Goal: Check status: Check status

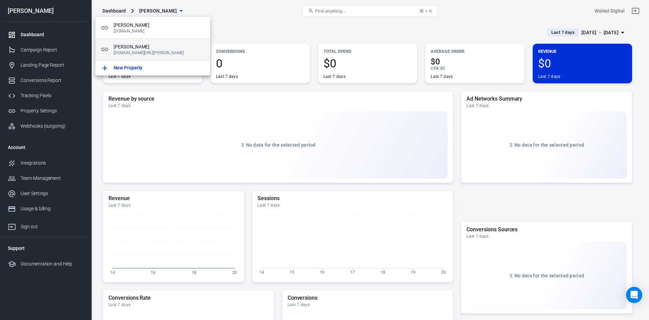
click at [170, 52] on p "[DOMAIN_NAME][URL][PERSON_NAME]" at bounding box center [159, 52] width 91 height 5
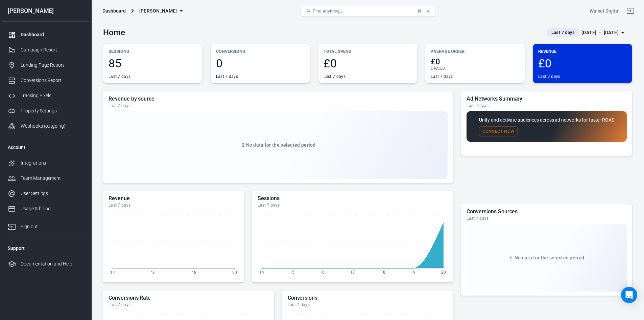
click at [556, 30] on span "Last 7 days" at bounding box center [563, 32] width 29 height 7
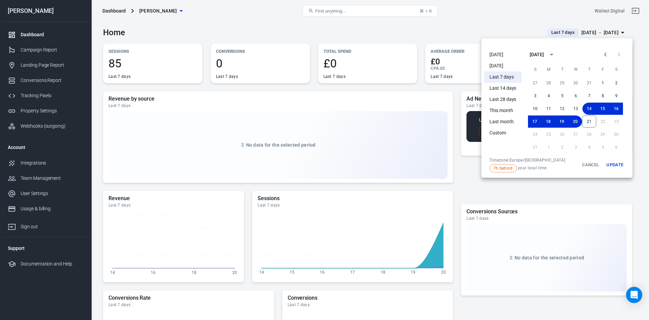
click at [496, 55] on li "[DATE]" at bounding box center [503, 54] width 38 height 11
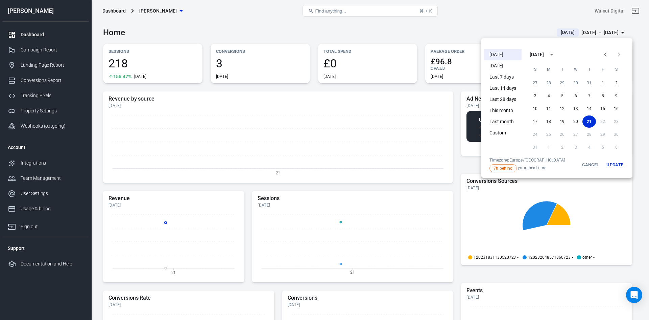
click at [254, 22] on div at bounding box center [324, 160] width 649 height 320
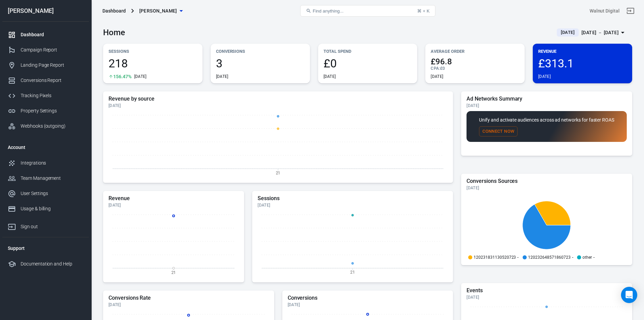
click at [242, 70] on div "3 [DATE]" at bounding box center [260, 68] width 89 height 22
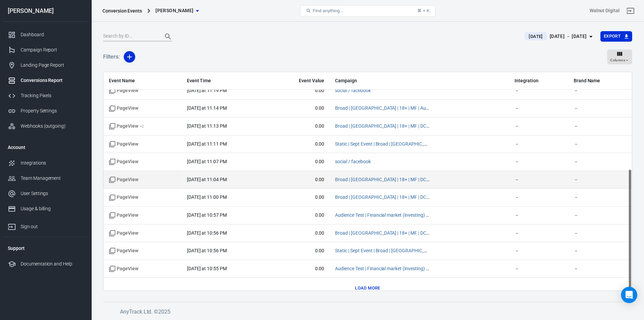
scroll to position [176, 0]
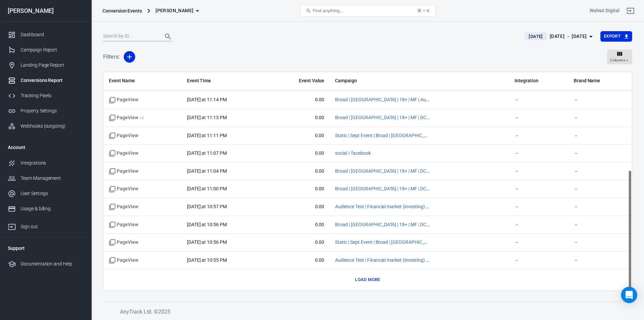
click at [381, 282] on button "Load more" at bounding box center [367, 279] width 28 height 10
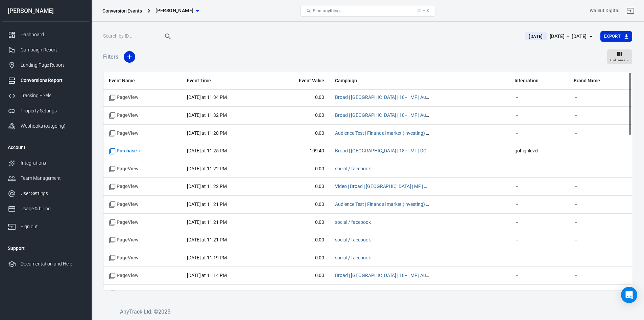
scroll to position [0, 0]
click at [34, 160] on div "Integrations" at bounding box center [52, 162] width 63 height 7
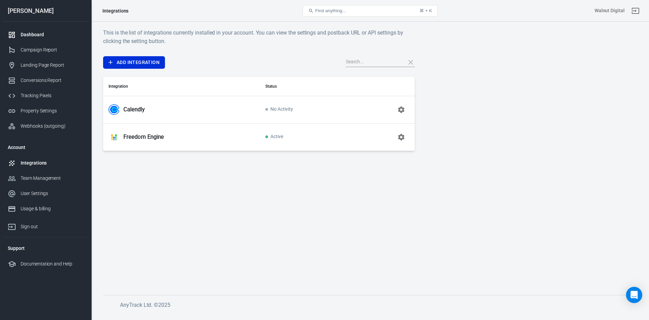
click at [42, 36] on div "Dashboard" at bounding box center [52, 34] width 63 height 7
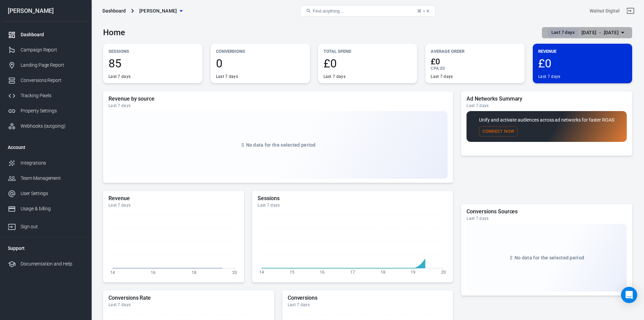
click at [549, 30] on span "Last 7 days" at bounding box center [563, 32] width 29 height 7
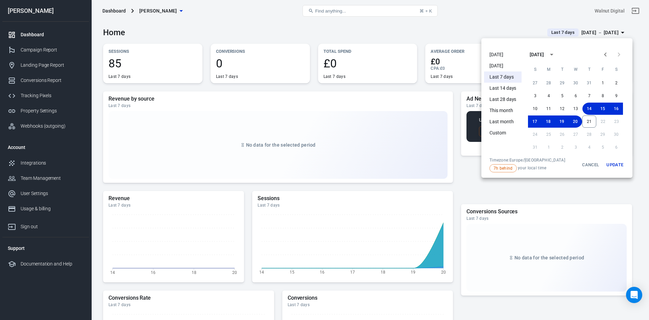
click at [494, 54] on li "[DATE]" at bounding box center [503, 54] width 38 height 11
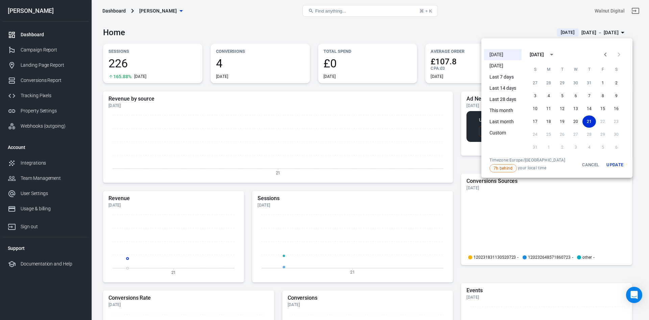
click at [445, 33] on div at bounding box center [324, 160] width 649 height 320
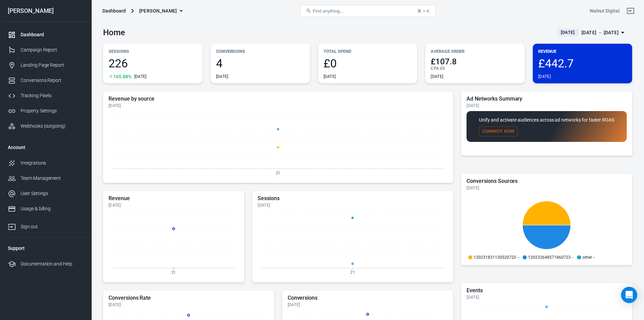
click at [253, 65] on span "4" at bounding box center [260, 62] width 89 height 11
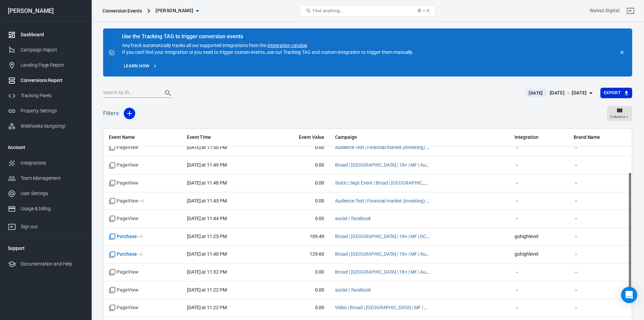
click at [40, 30] on link "Dashboard" at bounding box center [45, 34] width 87 height 15
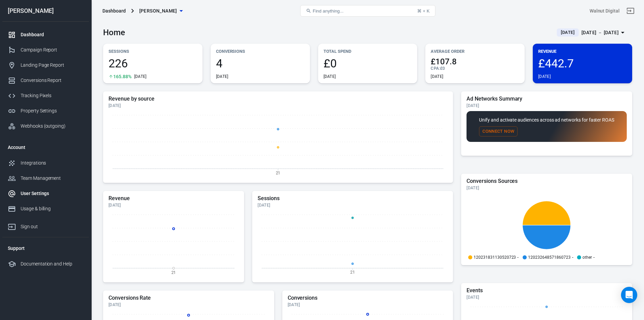
click at [32, 191] on div "User Settings" at bounding box center [52, 193] width 63 height 7
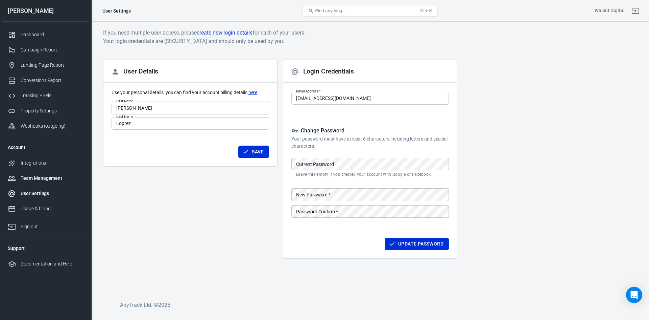
click at [39, 176] on div "Team Management" at bounding box center [52, 177] width 63 height 7
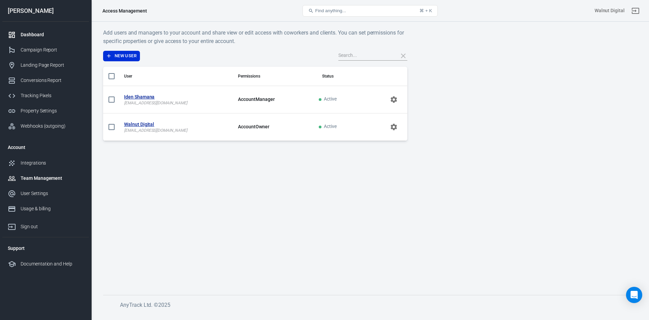
click at [38, 42] on link "Dashboard" at bounding box center [45, 34] width 87 height 15
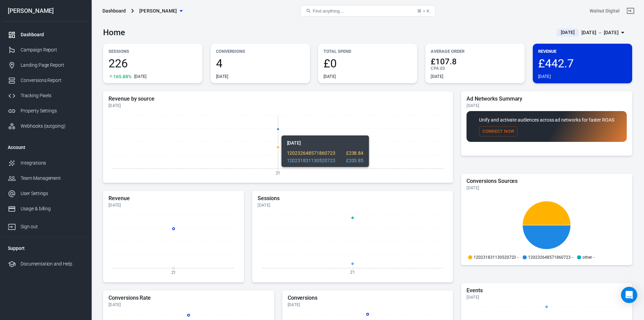
drag, startPoint x: 330, startPoint y: 134, endPoint x: 315, endPoint y: 132, distance: 14.5
click at [315, 132] on icon "21" at bounding box center [278, 145] width 339 height 68
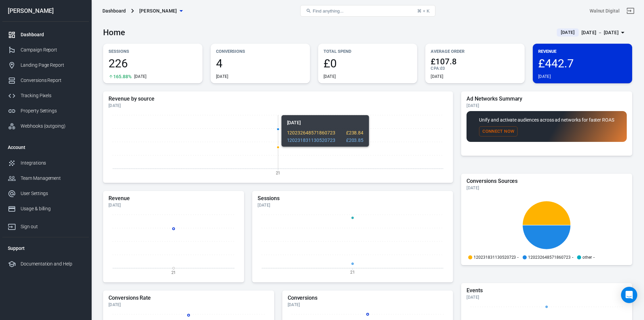
click at [279, 149] on icon "21" at bounding box center [278, 145] width 339 height 68
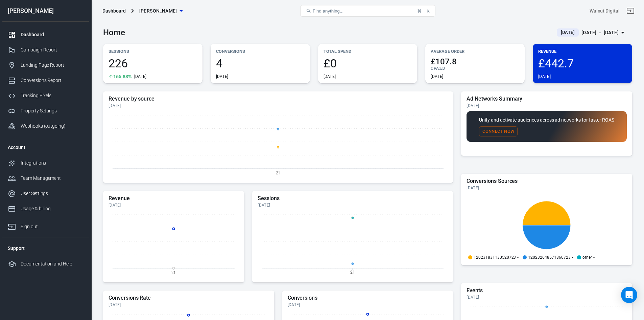
click at [220, 65] on span "4" at bounding box center [260, 62] width 89 height 11
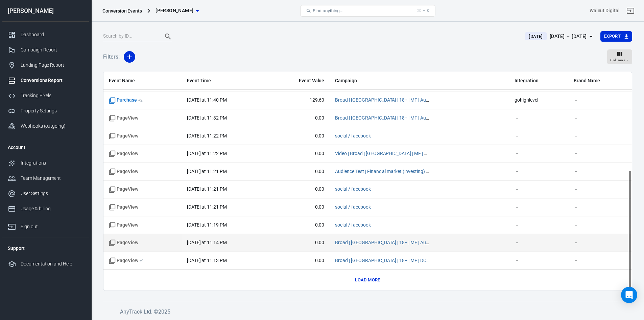
scroll to position [176, 0]
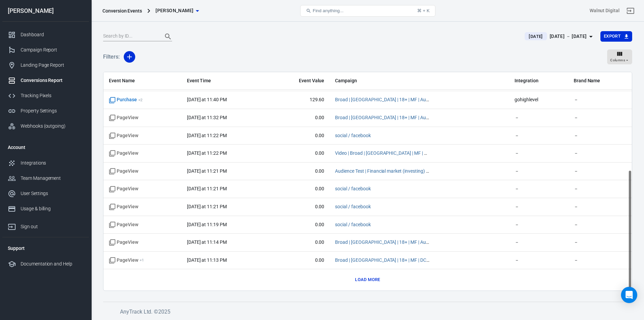
click at [364, 276] on button "Load more" at bounding box center [367, 279] width 28 height 10
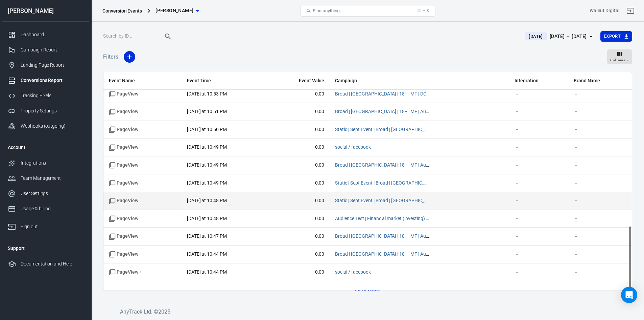
scroll to position [532, 0]
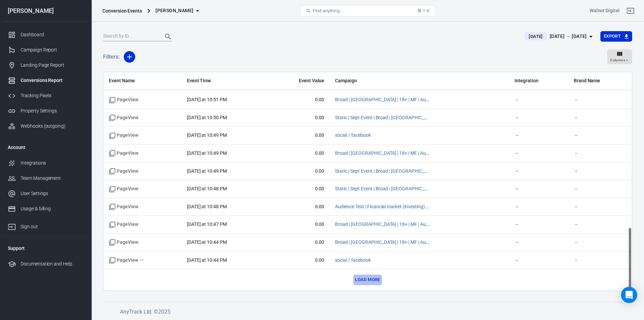
click at [370, 277] on button "Load more" at bounding box center [367, 279] width 28 height 10
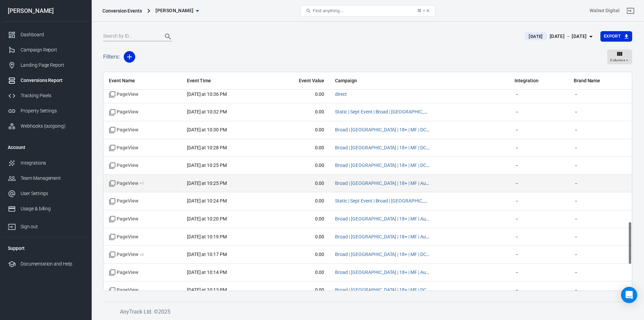
scroll to position [888, 0]
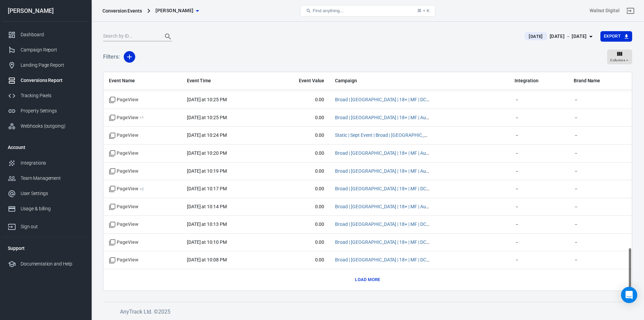
click at [374, 279] on button "Load more" at bounding box center [367, 279] width 28 height 10
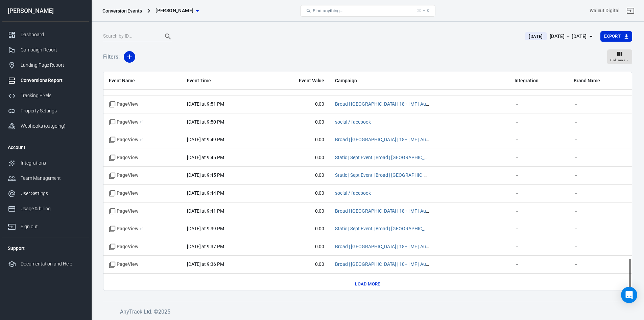
scroll to position [1244, 0]
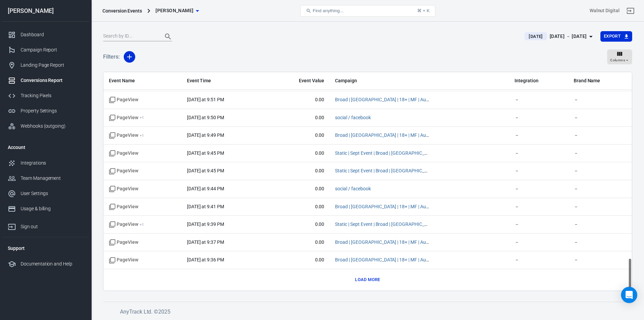
click at [363, 280] on button "Load more" at bounding box center [367, 279] width 28 height 10
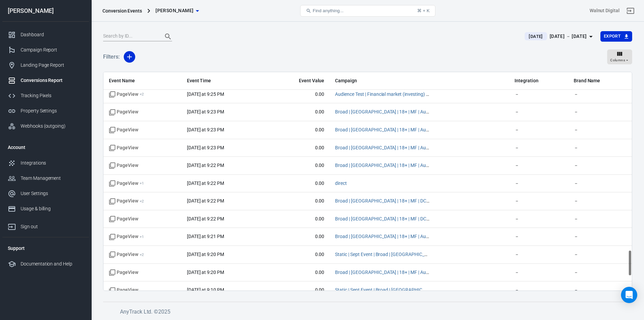
scroll to position [1599, 0]
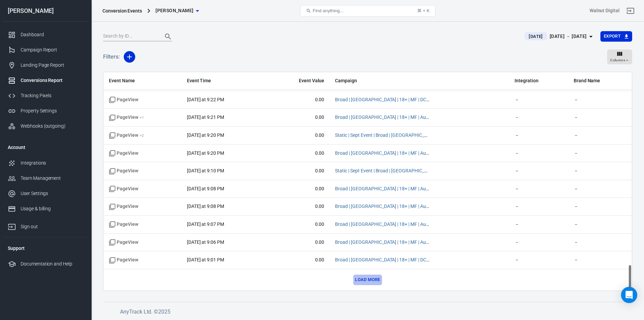
click at [360, 277] on button "Load more" at bounding box center [367, 279] width 28 height 10
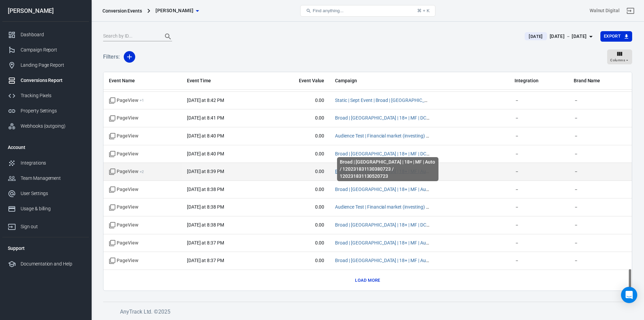
scroll to position [1955, 0]
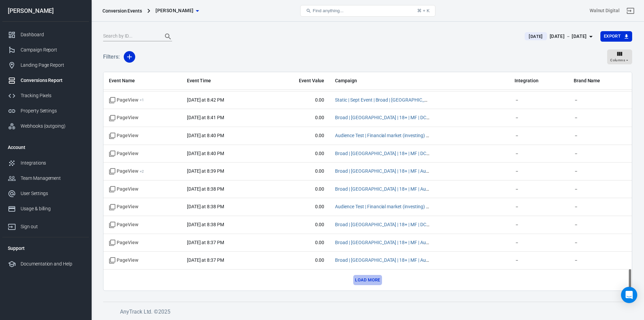
click at [372, 279] on button "Load more" at bounding box center [367, 280] width 28 height 10
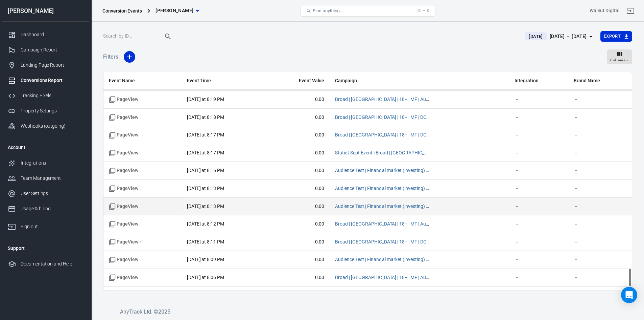
scroll to position [2310, 0]
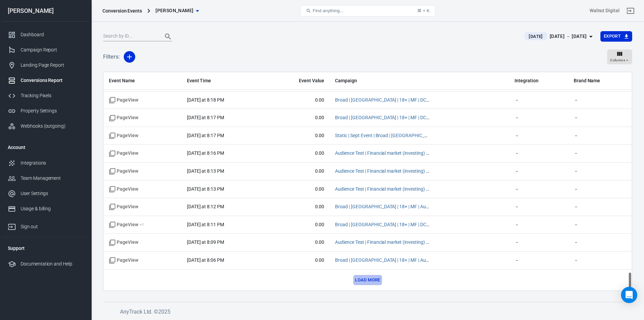
click at [363, 276] on button "Load more" at bounding box center [367, 280] width 28 height 10
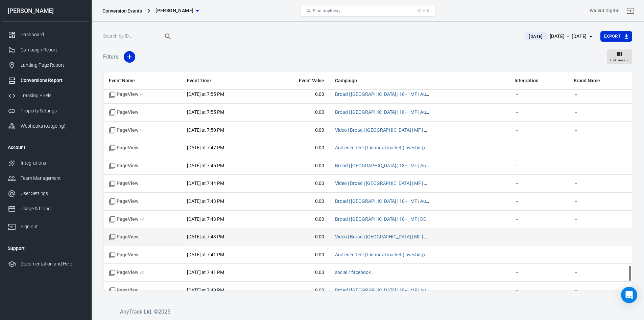
scroll to position [2666, 0]
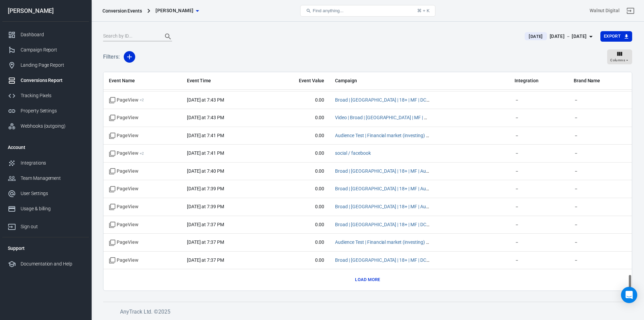
click at [373, 278] on button "Load more" at bounding box center [367, 279] width 28 height 10
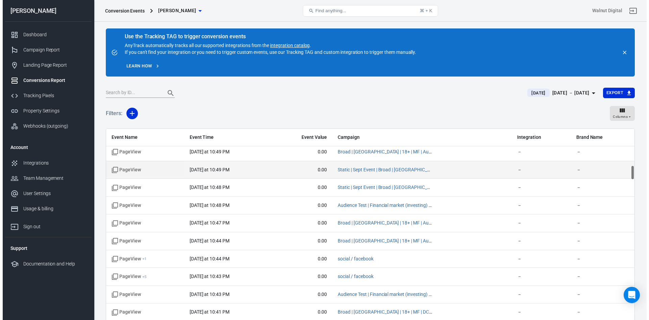
scroll to position [655, 0]
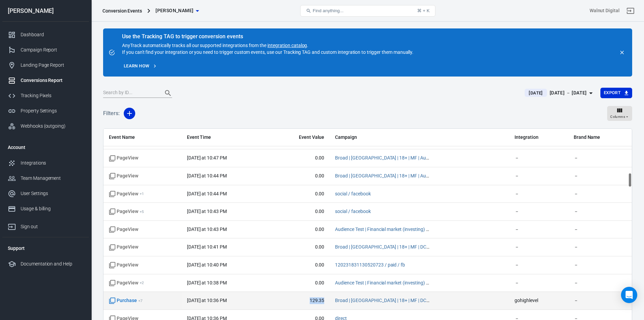
drag, startPoint x: 304, startPoint y: 302, endPoint x: 329, endPoint y: 300, distance: 25.4
click at [324, 300] on span "129.35" at bounding box center [298, 300] width 51 height 7
copy span "129.35"
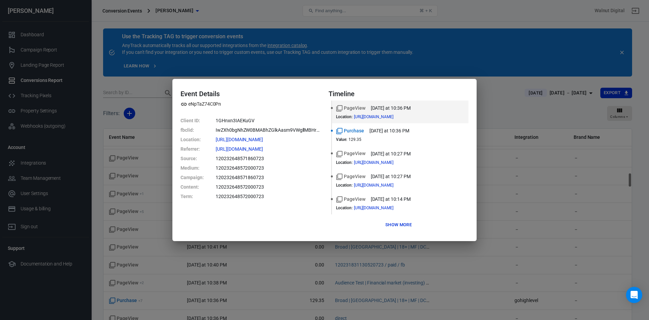
click at [317, 264] on div "Event Details eNpTaZ74C0Pn Client ID : 1GHnxn3IAEKuGV fbclid : IwZXh0bgNhZW0BMA…" at bounding box center [324, 160] width 649 height 320
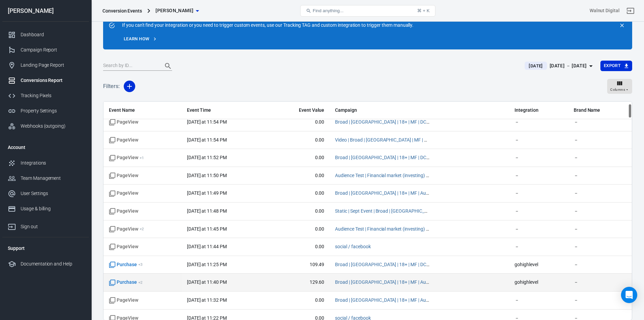
scroll to position [0, 0]
